Goal: Find specific page/section: Find specific page/section

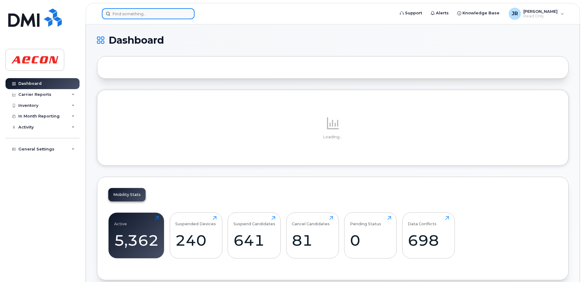
click at [158, 15] on input at bounding box center [148, 13] width 93 height 11
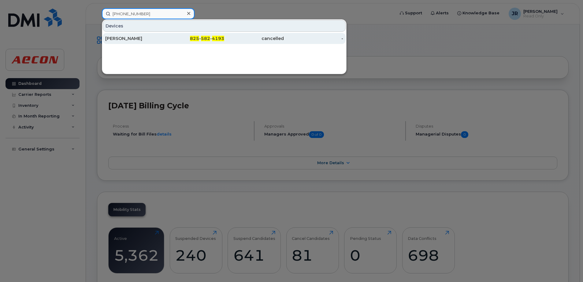
type input "825 582 4193"
click at [121, 39] on div "Harry Simpson" at bounding box center [135, 38] width 60 height 6
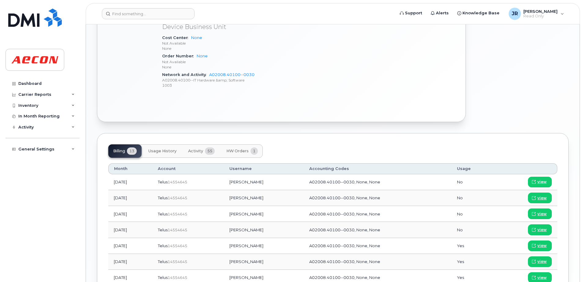
scroll to position [336, 0]
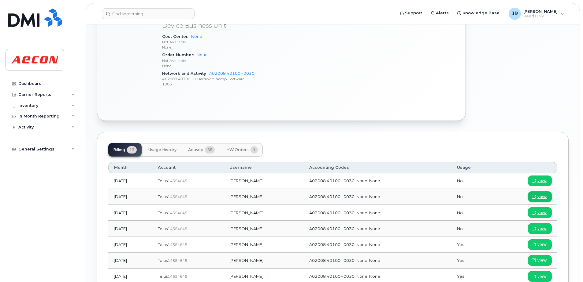
click at [546, 197] on span "view" at bounding box center [541, 197] width 9 height 6
click at [545, 183] on span "view" at bounding box center [541, 181] width 9 height 6
click at [238, 149] on span "HW Orders" at bounding box center [237, 150] width 22 height 5
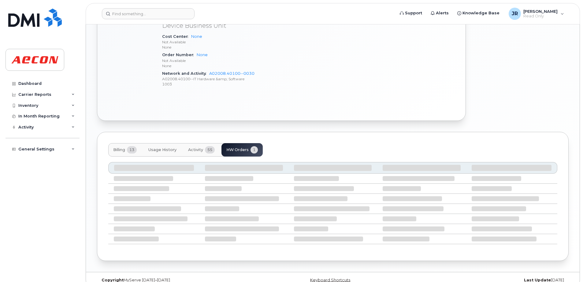
scroll to position [307, 0]
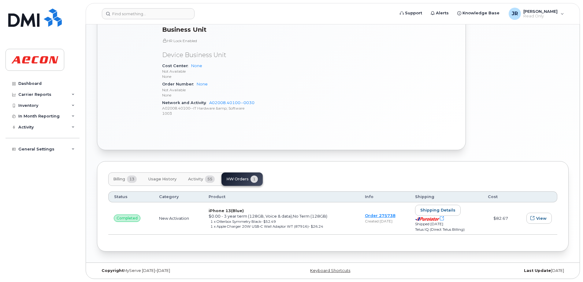
click at [199, 180] on span "Activity" at bounding box center [195, 179] width 15 height 5
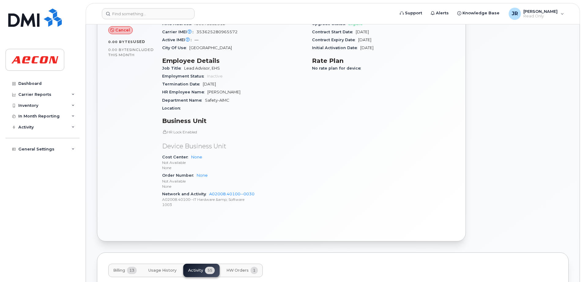
scroll to position [123, 0]
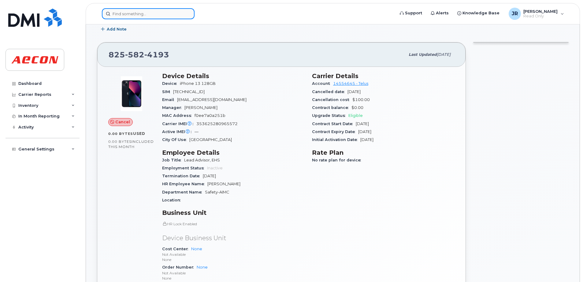
click at [168, 15] on input at bounding box center [148, 13] width 93 height 11
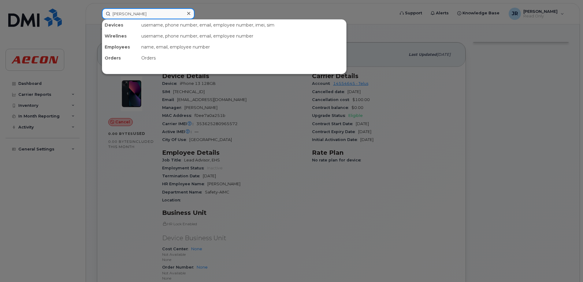
type input "amy estabrooks"
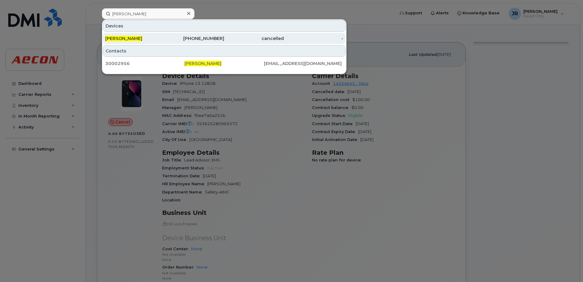
click at [128, 41] on span "Amy Estabrooks" at bounding box center [123, 39] width 37 height 6
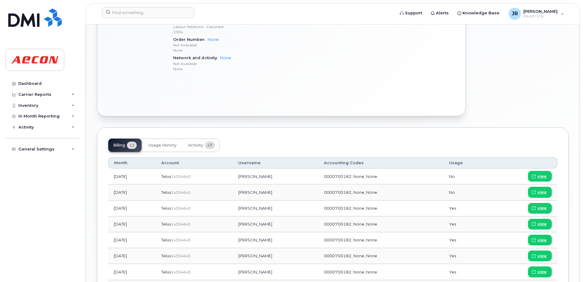
scroll to position [367, 0]
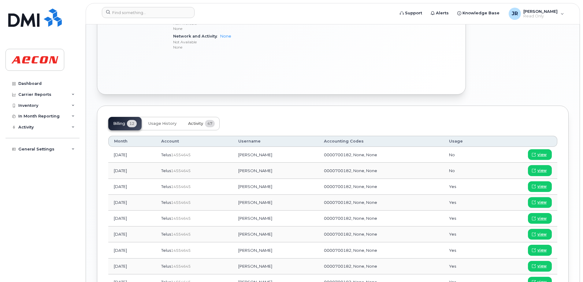
click at [197, 120] on button "Activity 47" at bounding box center [201, 123] width 36 height 13
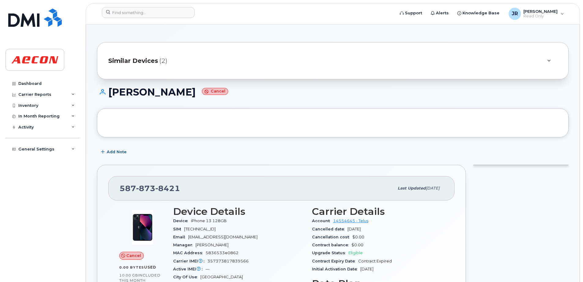
scroll to position [0, 0]
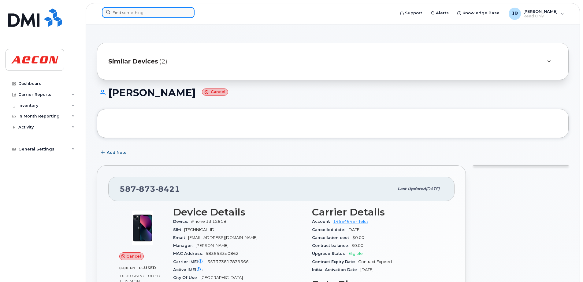
click at [155, 15] on input at bounding box center [148, 12] width 93 height 11
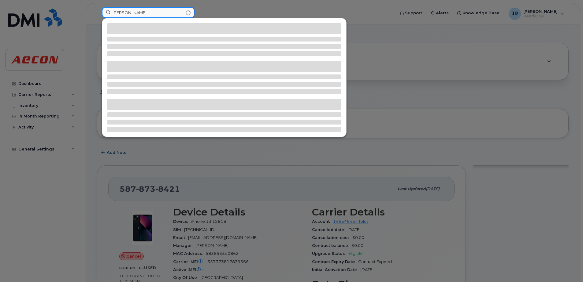
type input "jessica wong"
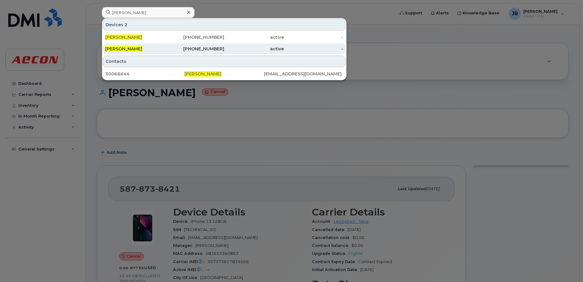
click at [129, 46] on div "Jessica Wong" at bounding box center [135, 48] width 60 height 11
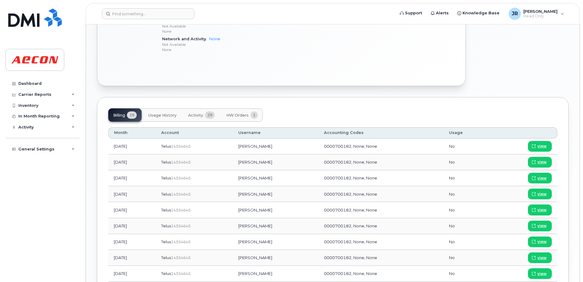
scroll to position [367, 0]
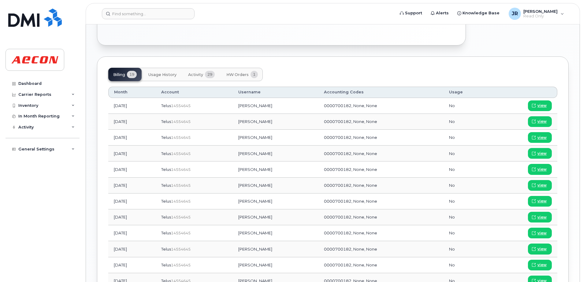
click at [201, 76] on span "Activity" at bounding box center [195, 74] width 15 height 5
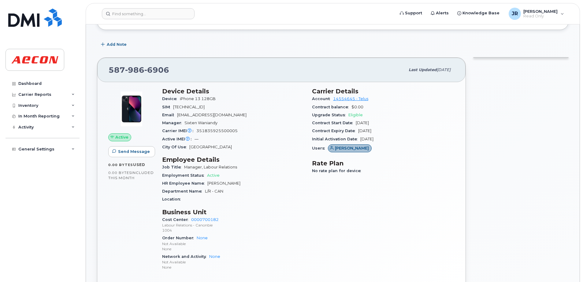
scroll to position [0, 0]
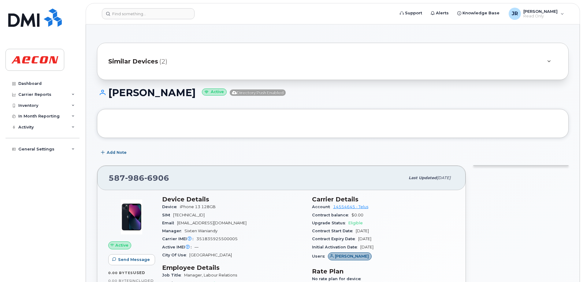
click at [136, 58] on span "Similar Devices" at bounding box center [133, 61] width 50 height 9
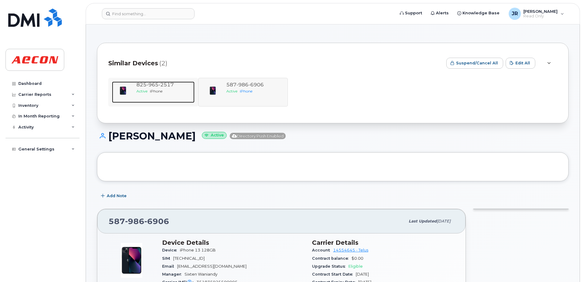
click at [157, 84] on span "965" at bounding box center [152, 85] width 12 height 6
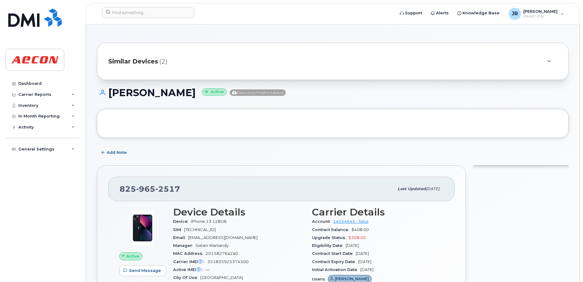
click at [151, 58] on span "Similar Devices" at bounding box center [133, 61] width 50 height 9
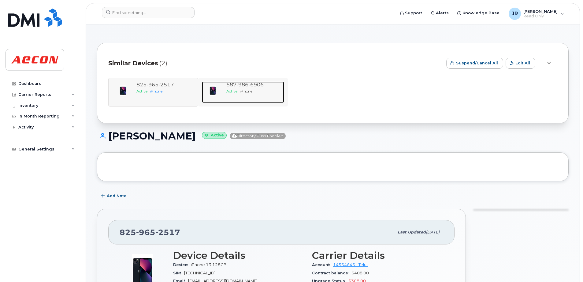
click at [251, 89] on div "Active iPhone" at bounding box center [254, 91] width 56 height 5
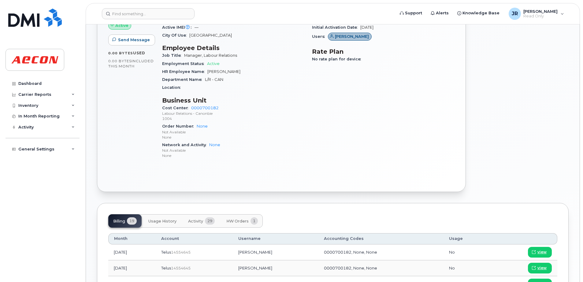
scroll to position [273, 0]
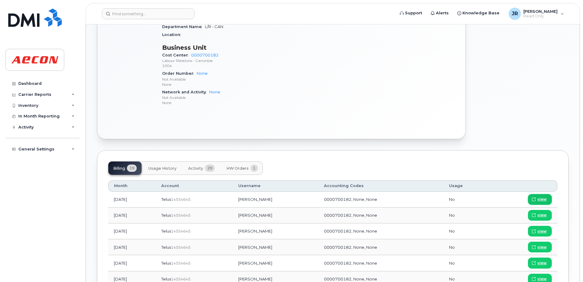
click at [544, 199] on span "view" at bounding box center [541, 200] width 9 height 6
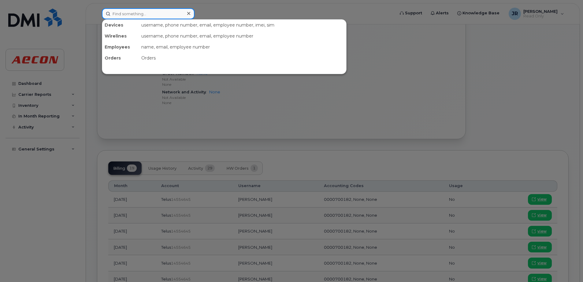
click at [152, 10] on input at bounding box center [148, 13] width 93 height 11
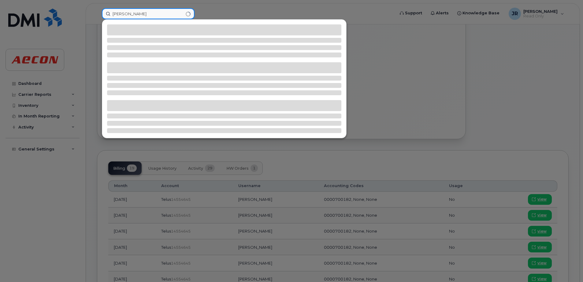
type input "ian cumiskey"
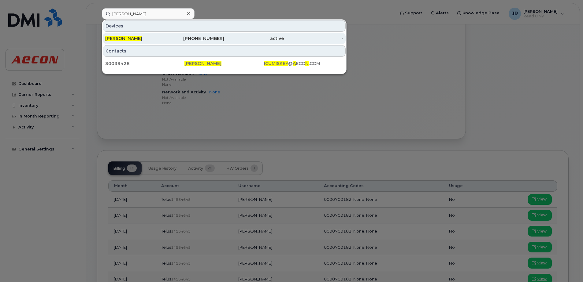
click at [118, 39] on span "Ian Cumiskey" at bounding box center [123, 39] width 37 height 6
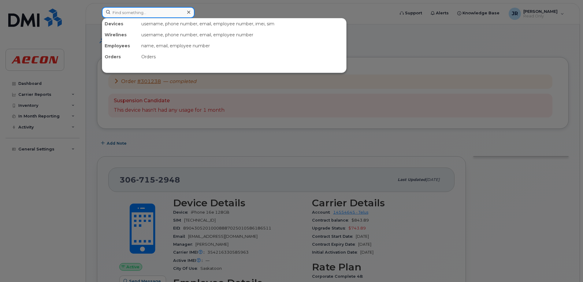
click at [145, 13] on input at bounding box center [148, 12] width 93 height 11
type input "[PERSON_NAME]"
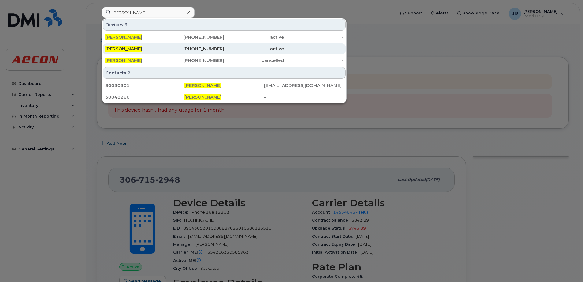
click at [124, 48] on span "[PERSON_NAME]" at bounding box center [123, 49] width 37 height 6
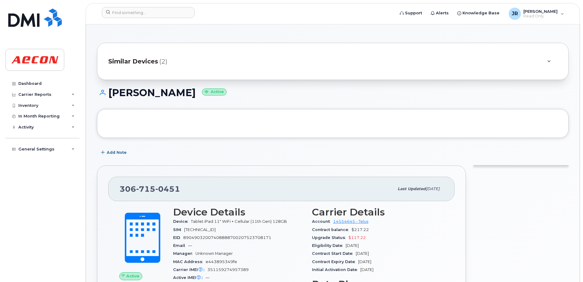
click at [139, 58] on span "Similar Devices" at bounding box center [133, 61] width 50 height 9
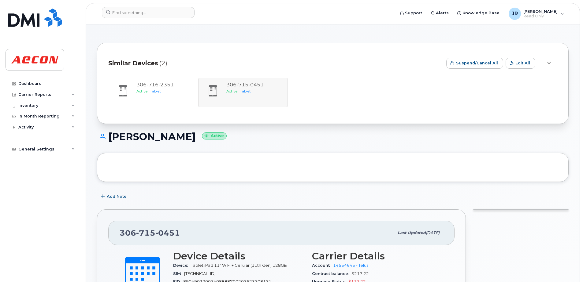
click at [149, 11] on input at bounding box center [148, 12] width 93 height 11
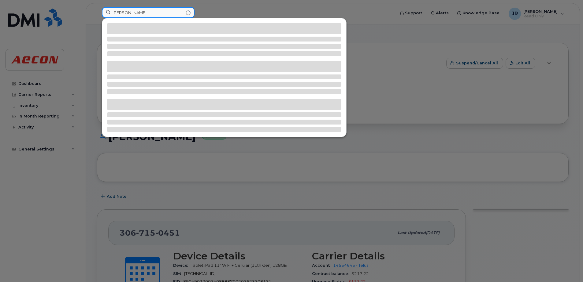
type input "[PERSON_NAME]"
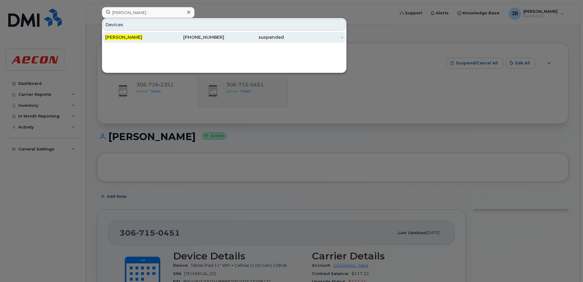
click at [116, 40] on div "[PERSON_NAME]" at bounding box center [135, 37] width 60 height 6
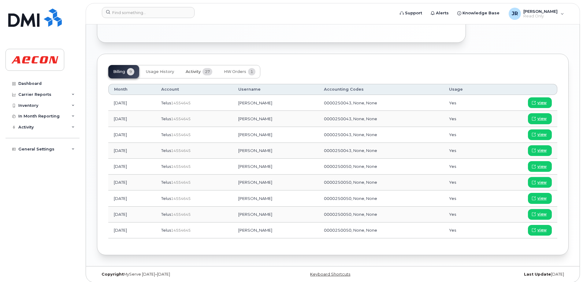
click at [204, 72] on span "27" at bounding box center [207, 71] width 10 height 7
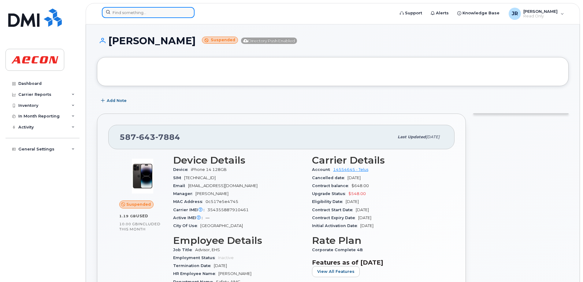
click at [147, 9] on input at bounding box center [148, 12] width 93 height 11
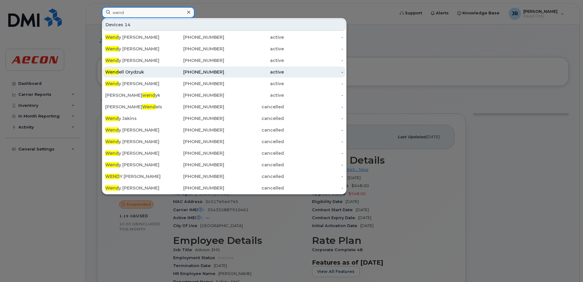
type input "wend"
click at [124, 71] on div "Wend ell Orydzuk" at bounding box center [135, 72] width 60 height 6
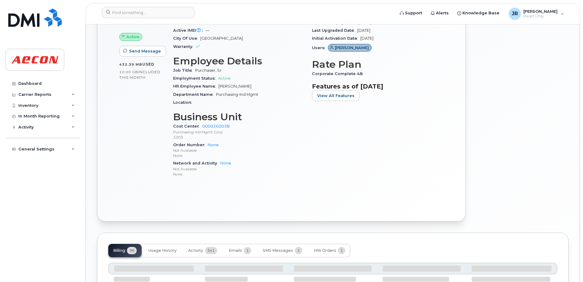
scroll to position [287, 0]
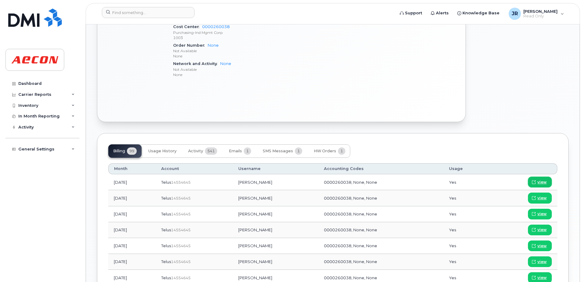
click at [542, 181] on span "view" at bounding box center [541, 183] width 9 height 6
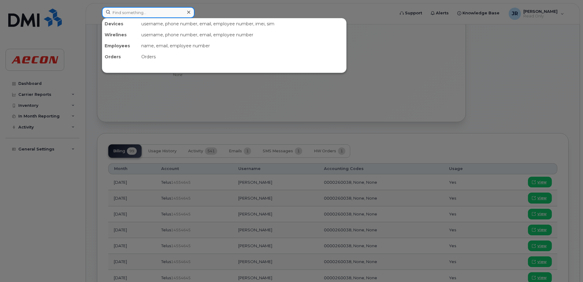
click at [145, 10] on input at bounding box center [148, 12] width 93 height 11
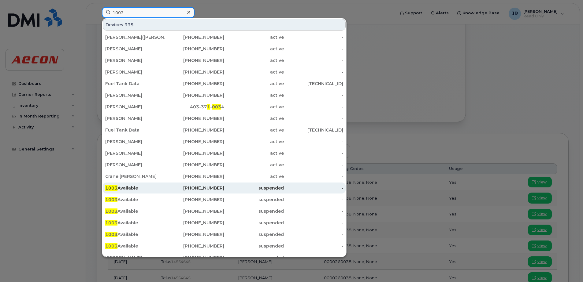
type input "1003"
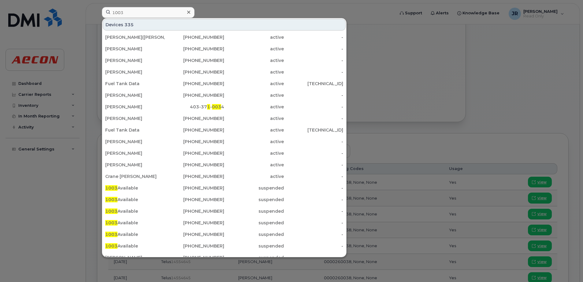
drag, startPoint x: 130, startPoint y: 190, endPoint x: 14, endPoint y: 189, distance: 116.5
click at [130, 189] on div "1003 Available" at bounding box center [135, 188] width 60 height 6
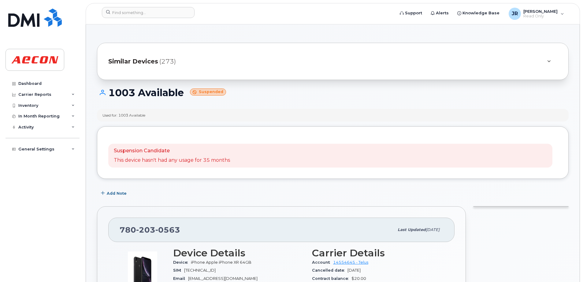
click at [160, 59] on span "(273)" at bounding box center [167, 61] width 17 height 9
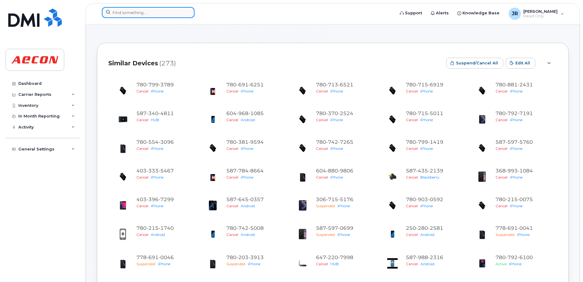
click at [143, 14] on input at bounding box center [148, 12] width 93 height 11
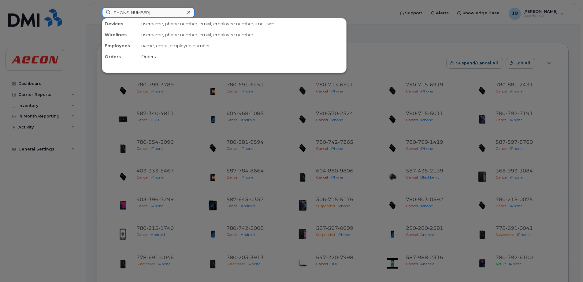
type input "[PHONE_NUMBER]"
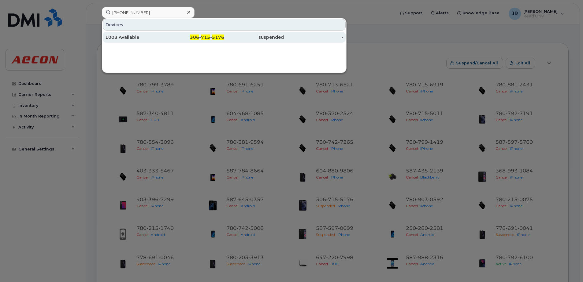
click at [128, 35] on div "1003 Available" at bounding box center [135, 37] width 60 height 6
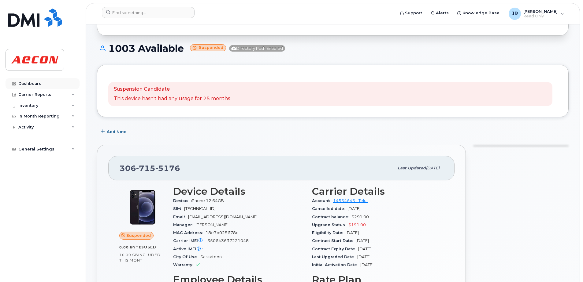
scroll to position [96, 0]
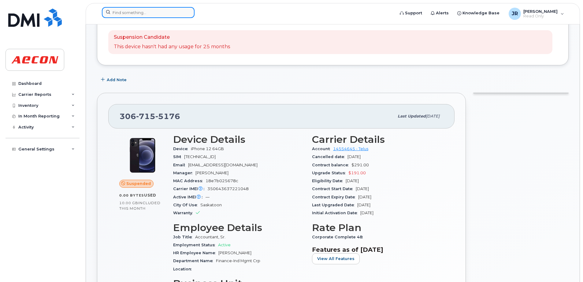
click at [166, 13] on input at bounding box center [148, 12] width 93 height 11
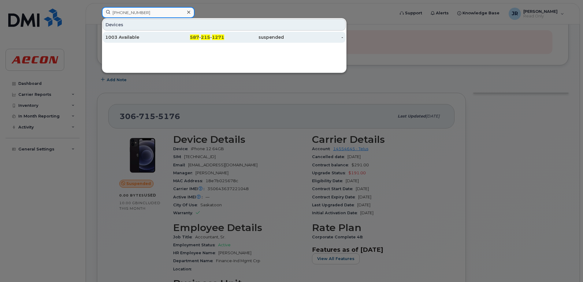
type input "587 215 1271"
click at [124, 35] on div "1003 Available" at bounding box center [135, 37] width 60 height 6
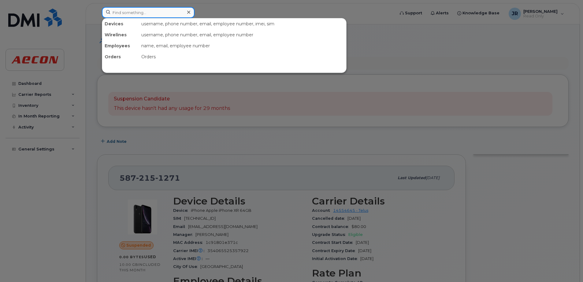
click at [162, 11] on input at bounding box center [148, 12] width 93 height 11
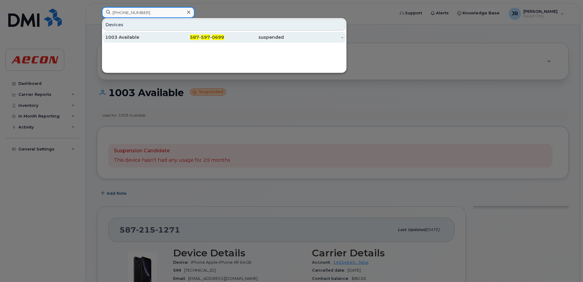
type input "587 597 0699"
click at [128, 33] on div "1003 Available" at bounding box center [135, 37] width 60 height 11
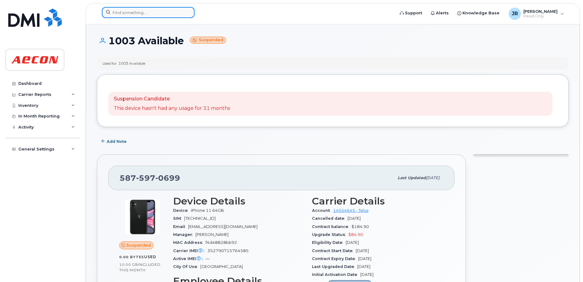
click at [147, 11] on input at bounding box center [148, 12] width 93 height 11
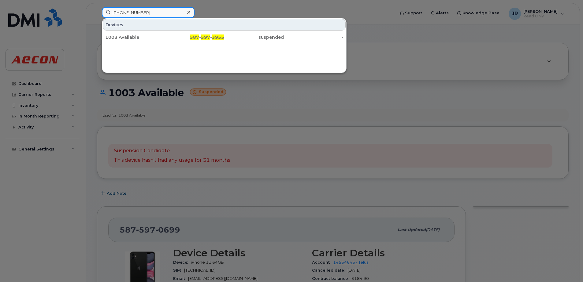
type input "587 597 3955"
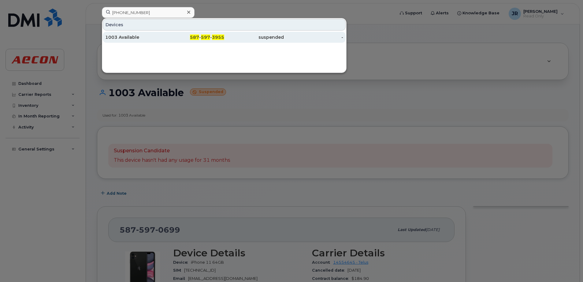
click at [120, 37] on div "1003 Available" at bounding box center [135, 37] width 60 height 6
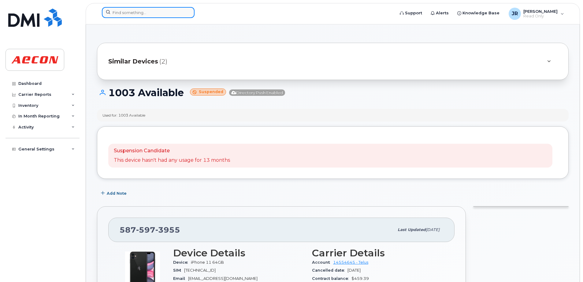
click at [150, 12] on input at bounding box center [148, 12] width 93 height 11
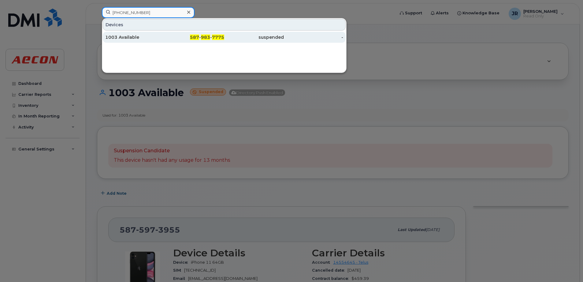
type input "587 983 7775"
click at [125, 40] on div "1003 Available" at bounding box center [135, 37] width 60 height 6
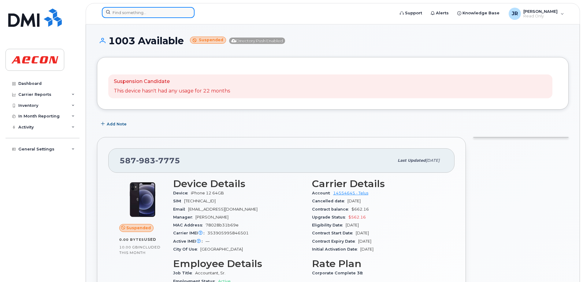
click at [167, 15] on input at bounding box center [148, 12] width 93 height 11
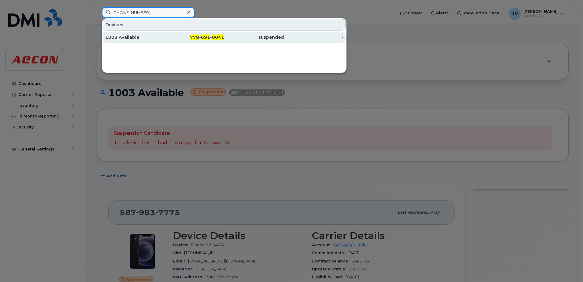
type input "778 691 0041"
click at [134, 38] on div "1003 Available" at bounding box center [135, 37] width 60 height 6
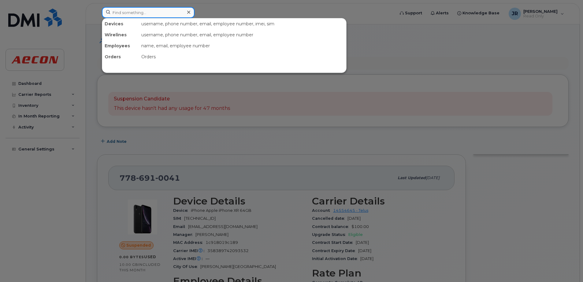
click at [154, 13] on input at bounding box center [148, 12] width 93 height 11
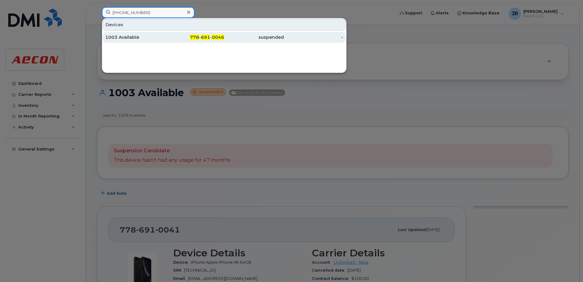
type input "778 691 0046"
click at [123, 34] on div "1003 Available" at bounding box center [135, 37] width 60 height 11
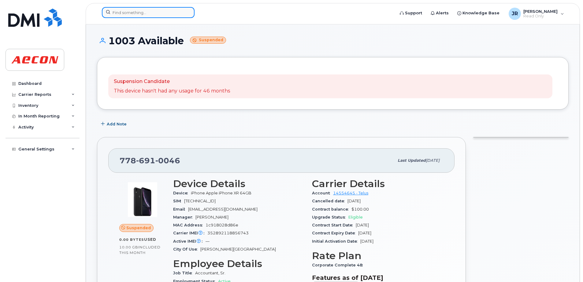
click at [152, 15] on input at bounding box center [148, 12] width 93 height 11
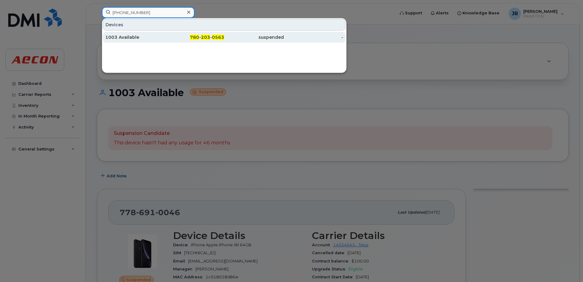
type input "[PHONE_NUMBER]"
click at [119, 39] on div "1003 Available" at bounding box center [135, 37] width 60 height 6
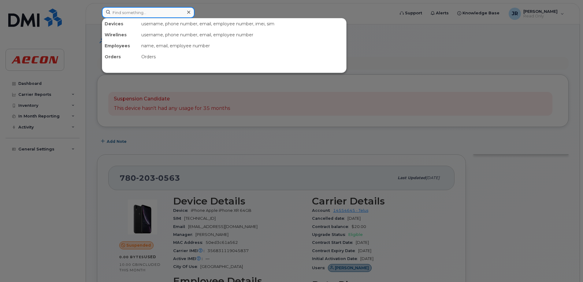
click at [146, 9] on input at bounding box center [148, 12] width 93 height 11
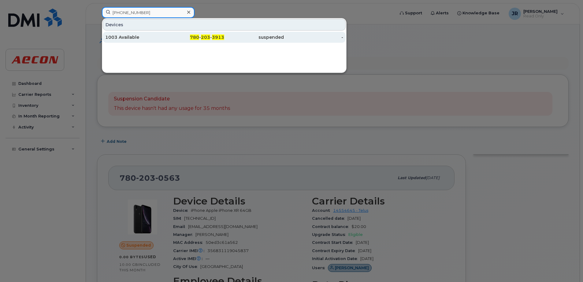
type input "780 203 3913"
click at [119, 37] on div "1003 Available" at bounding box center [135, 37] width 60 height 6
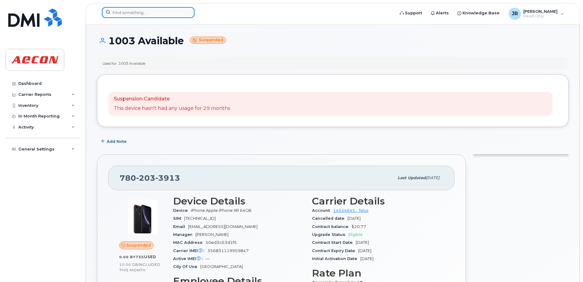
click at [150, 11] on input at bounding box center [148, 12] width 93 height 11
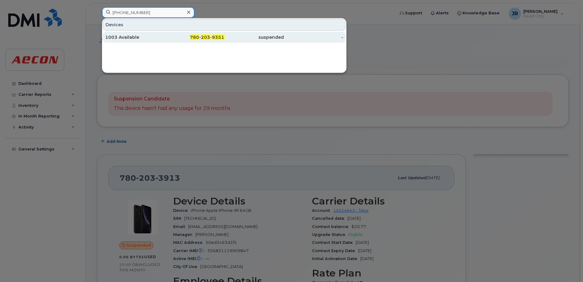
type input "780 203 9351"
click at [127, 36] on div "1003 Available" at bounding box center [135, 37] width 60 height 6
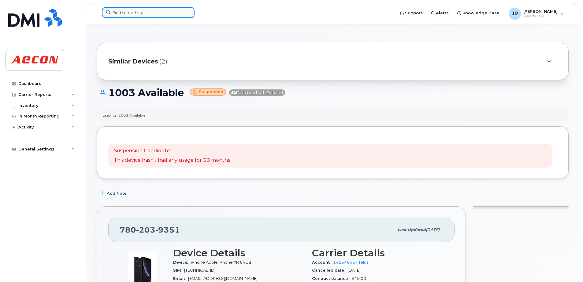
click at [174, 14] on input at bounding box center [148, 12] width 93 height 11
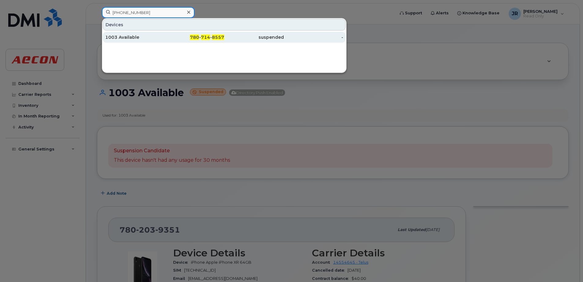
type input "[PHONE_NUMBER]"
click at [128, 34] on div "1003 Available" at bounding box center [135, 37] width 60 height 11
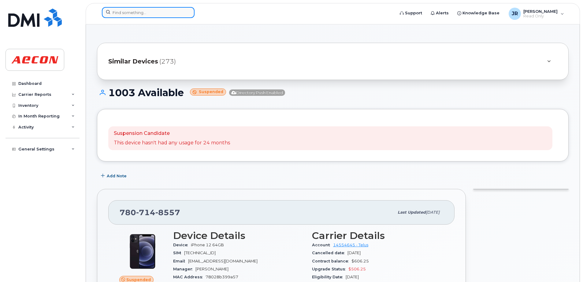
click at [170, 10] on input at bounding box center [148, 12] width 93 height 11
